Goal: Transaction & Acquisition: Book appointment/travel/reservation

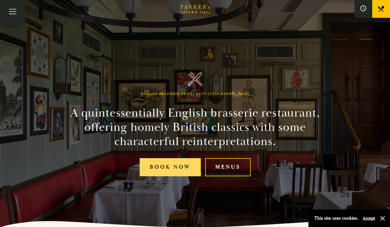
click at [165, 168] on link "Book Now" at bounding box center [170, 167] width 61 height 18
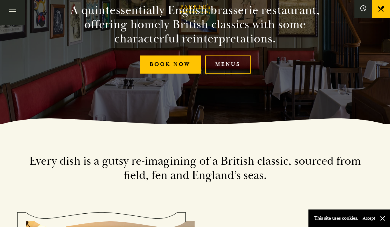
scroll to position [118, 0]
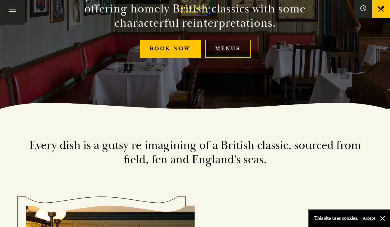
click at [226, 47] on link "Menus" at bounding box center [227, 49] width 45 height 18
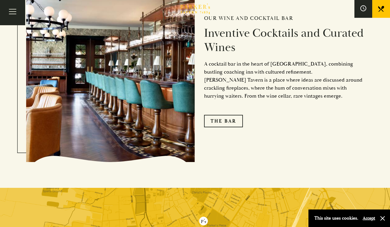
scroll to position [969, 0]
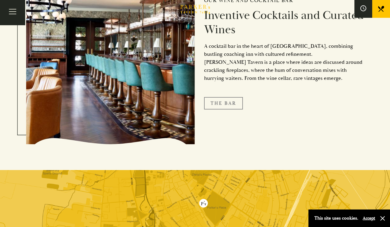
click at [221, 102] on link "The Bar" at bounding box center [223, 103] width 39 height 12
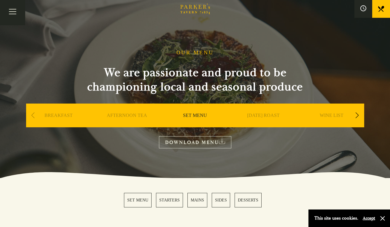
click at [255, 117] on link "SUNDAY ROAST" at bounding box center [263, 124] width 33 height 24
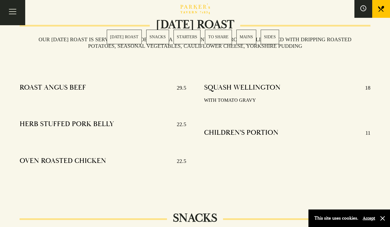
scroll to position [204, 0]
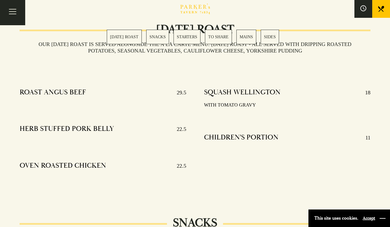
click at [383, 219] on button "button" at bounding box center [382, 218] width 6 height 6
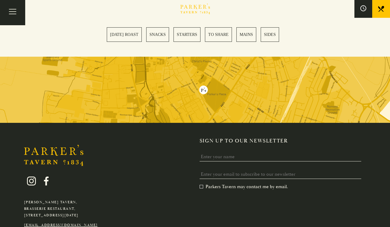
scroll to position [1584, 0]
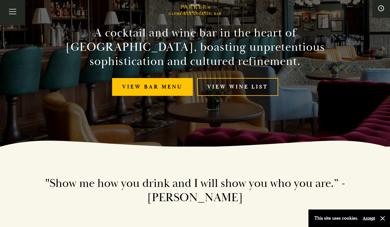
scroll to position [83, 0]
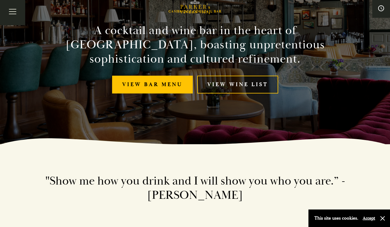
click at [234, 86] on link "View Wine List" at bounding box center [237, 85] width 81 height 18
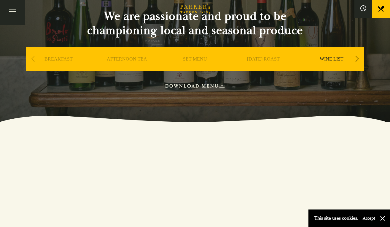
scroll to position [53, 0]
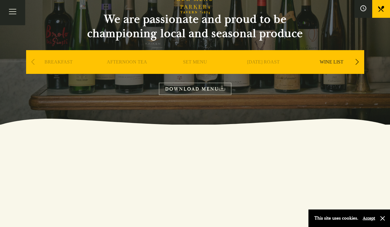
click at [333, 61] on link "WINE LIST" at bounding box center [332, 71] width 24 height 24
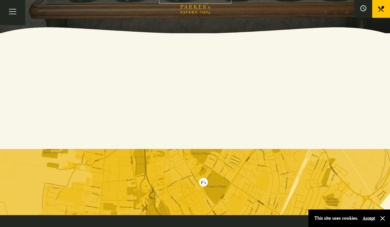
scroll to position [43, 0]
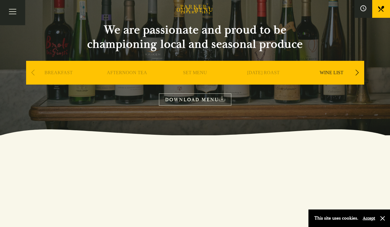
click at [222, 100] on icon at bounding box center [222, 98] width 6 height 5
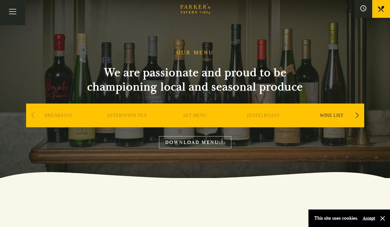
scroll to position [0, 0]
click at [54, 114] on link "BREAKFAST" at bounding box center [58, 124] width 28 height 24
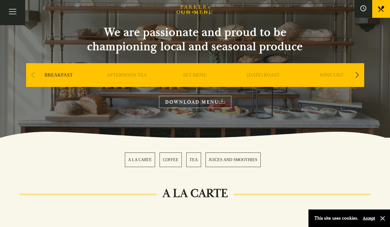
scroll to position [44, 0]
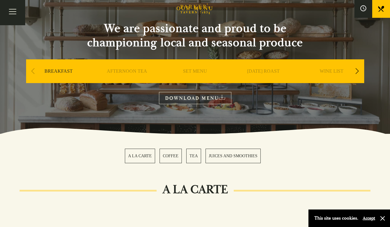
click at [207, 98] on link "DOWNLOAD MENU" at bounding box center [195, 98] width 72 height 12
